Goal: Task Accomplishment & Management: Use online tool/utility

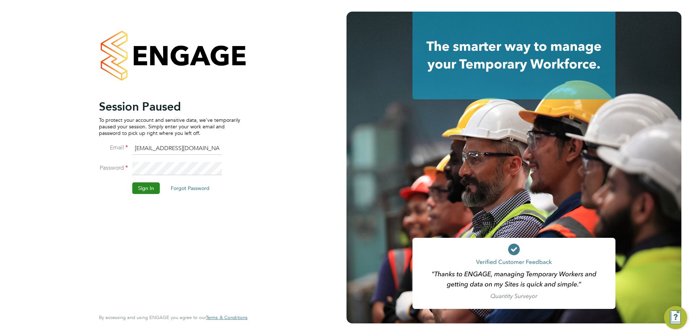
click at [143, 187] on button "Sign In" at bounding box center [146, 188] width 28 height 12
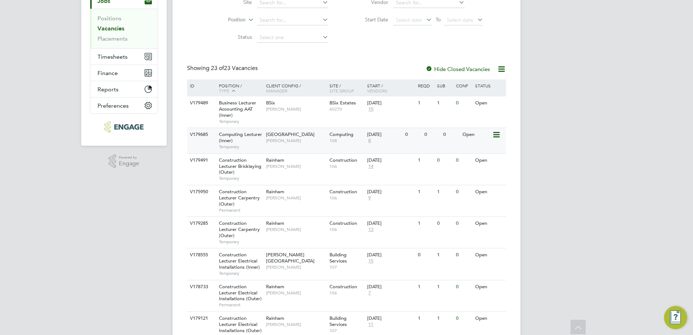
scroll to position [109, 0]
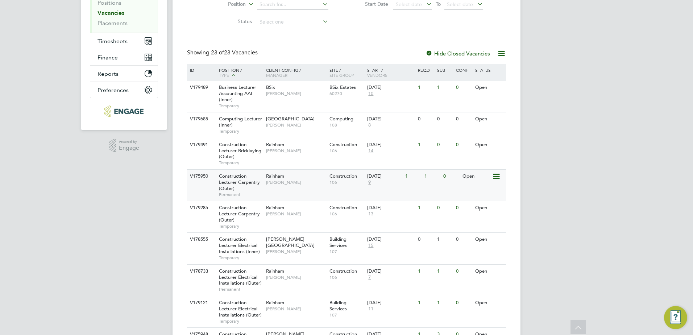
click at [295, 181] on span "[PERSON_NAME]" at bounding box center [296, 182] width 60 height 6
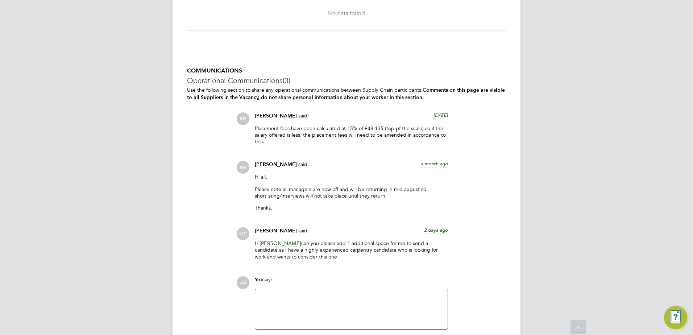
scroll to position [849, 0]
click at [196, 98] on b "Comments on this page are visible to all Suppliers in the Vacancy, do not share…" at bounding box center [346, 92] width 318 height 13
